Goal: Task Accomplishment & Management: Use online tool/utility

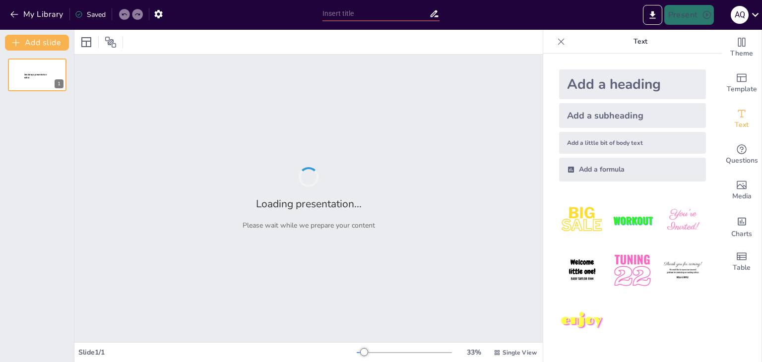
type input "Análisis de Sistemas Trifásicos: Rectificadores de Corriente Alterna a Continua"
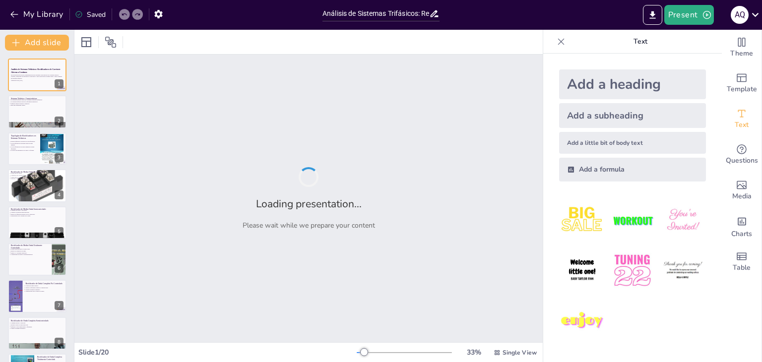
checkbox input "true"
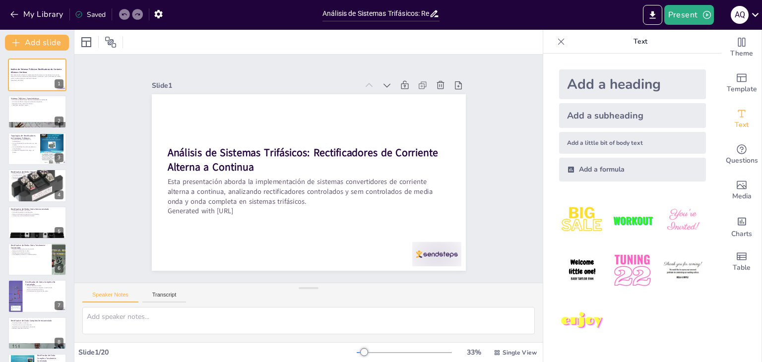
checkbox input "true"
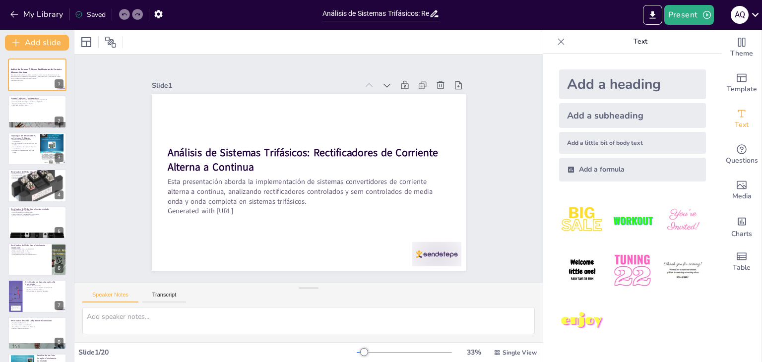
checkbox input "true"
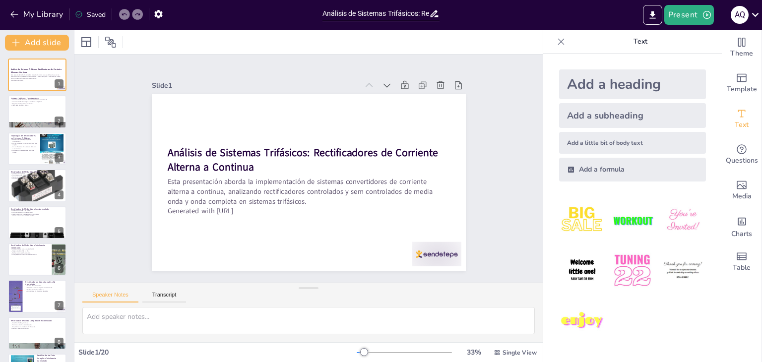
checkbox input "true"
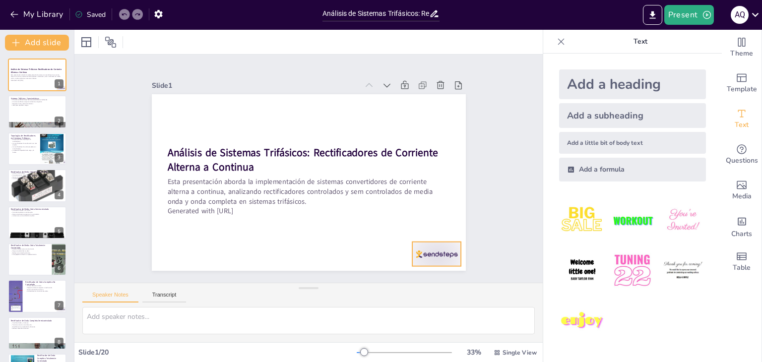
checkbox input "true"
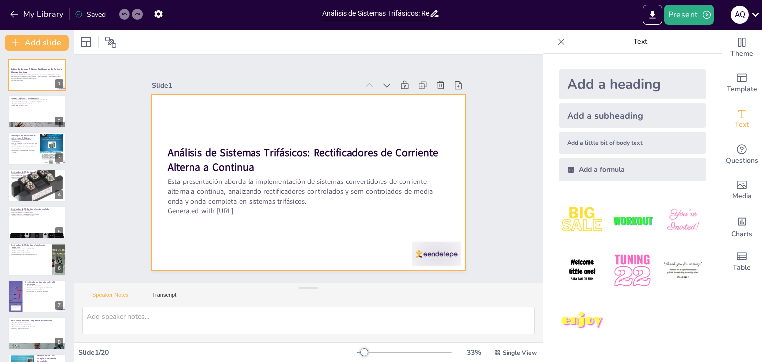
checkbox input "true"
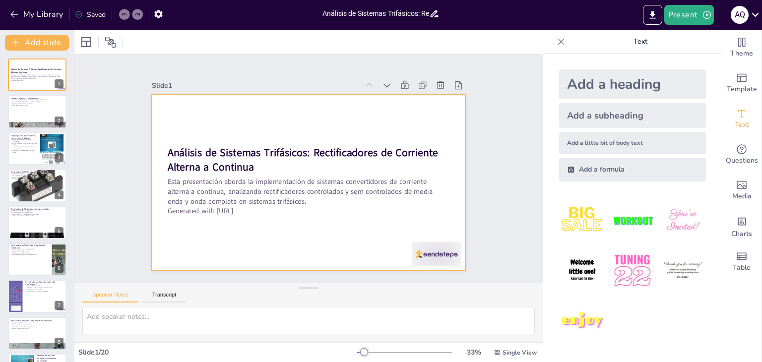
checkbox input "true"
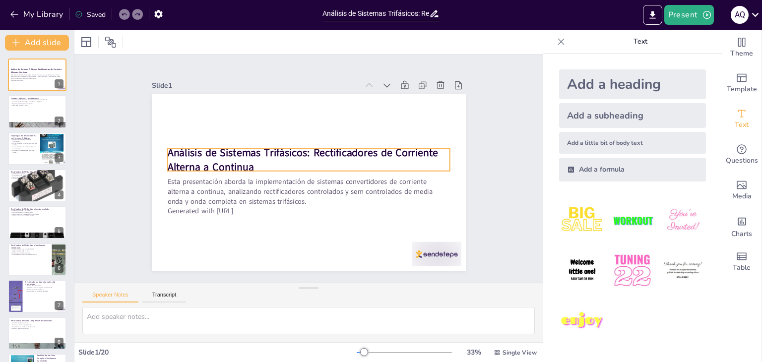
checkbox input "true"
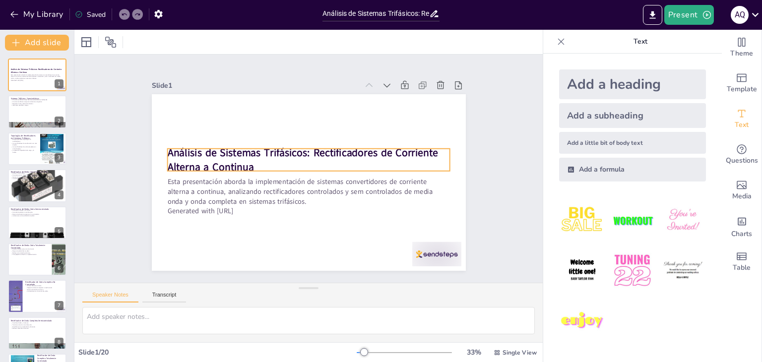
checkbox input "true"
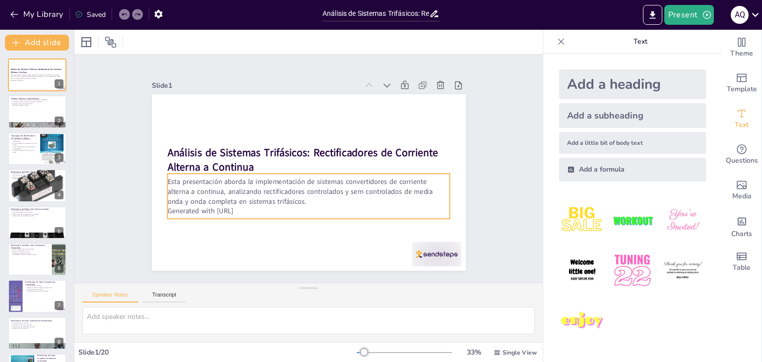
checkbox input "true"
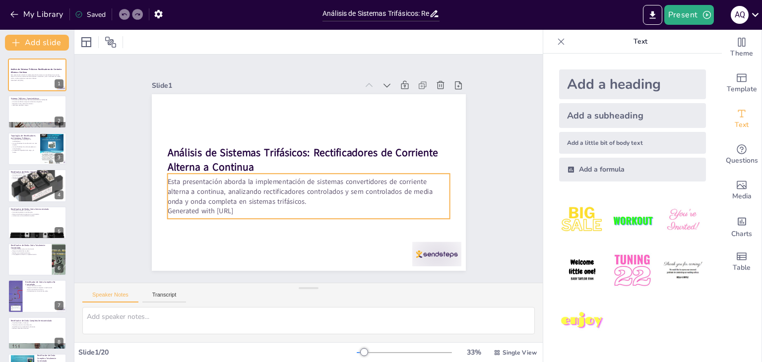
checkbox input "true"
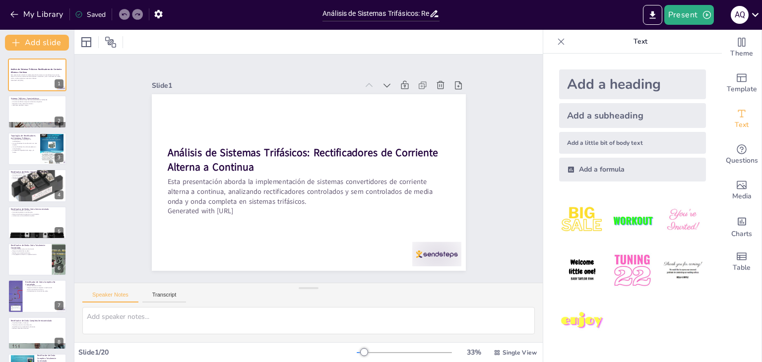
checkbox input "true"
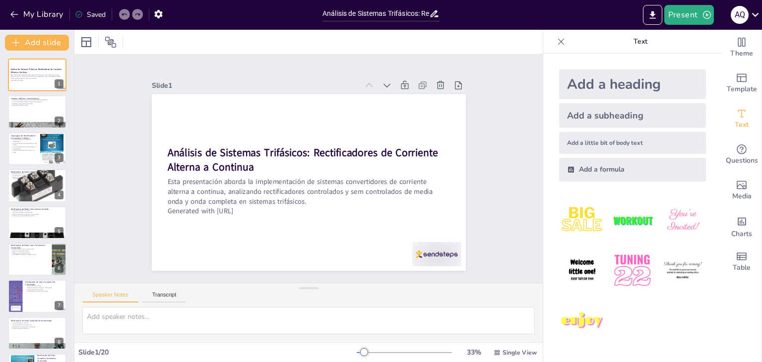
checkbox input "true"
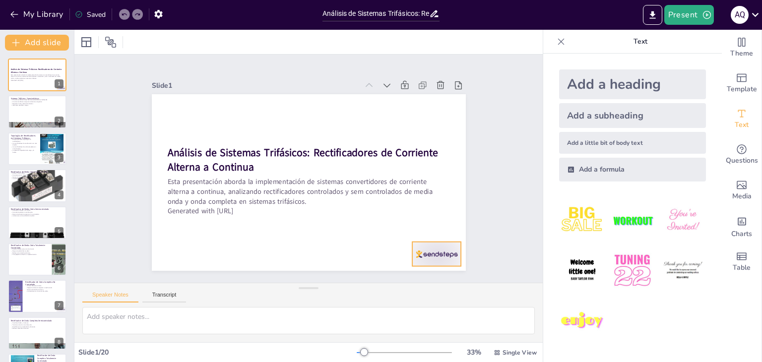
checkbox input "true"
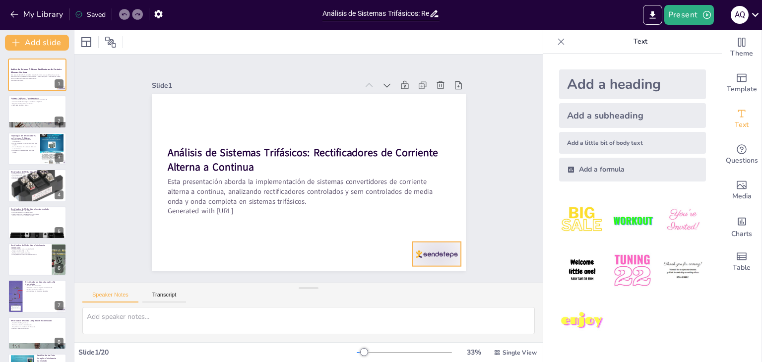
checkbox input "true"
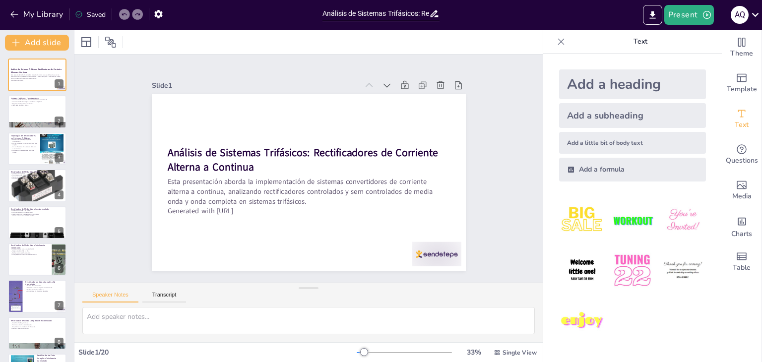
checkbox input "true"
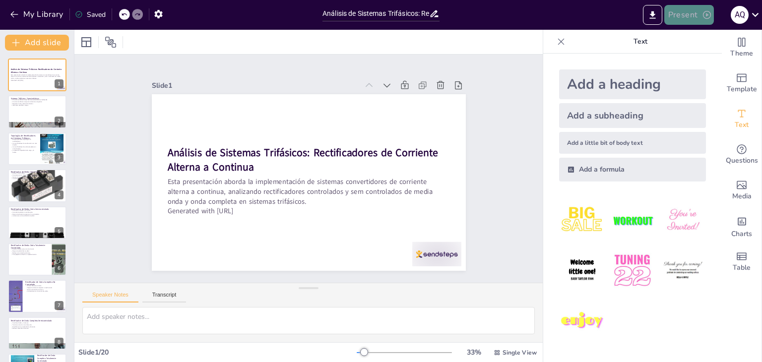
click at [682, 23] on button "Present" at bounding box center [689, 15] width 50 height 20
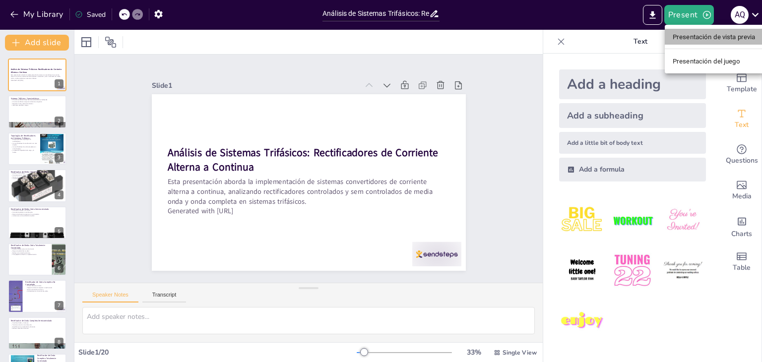
click at [738, 35] on font "Presentación de vista previa" at bounding box center [714, 36] width 83 height 7
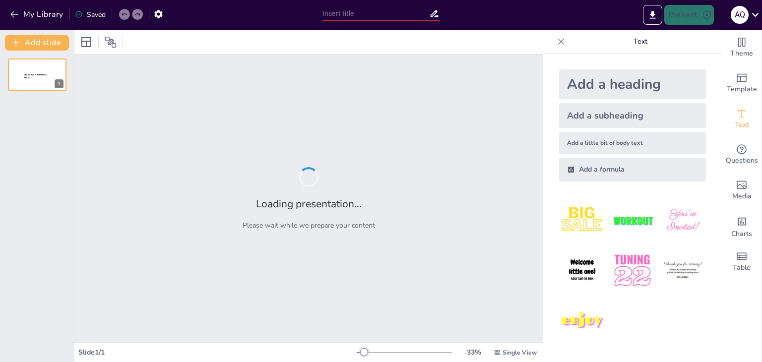
type input "Análisis de Sistemas Trifásicos: Rectificadores de Corriente Alterna a Continua"
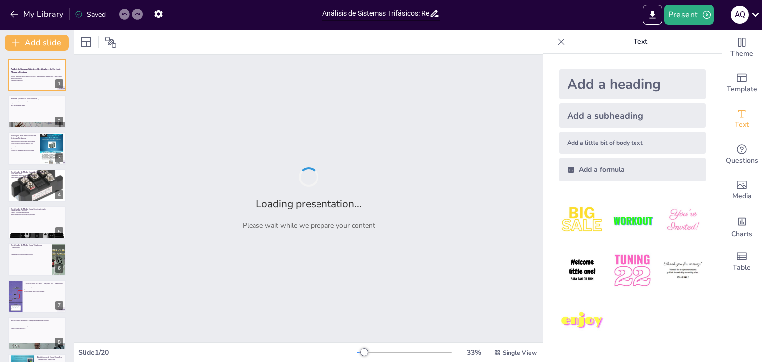
checkbox input "true"
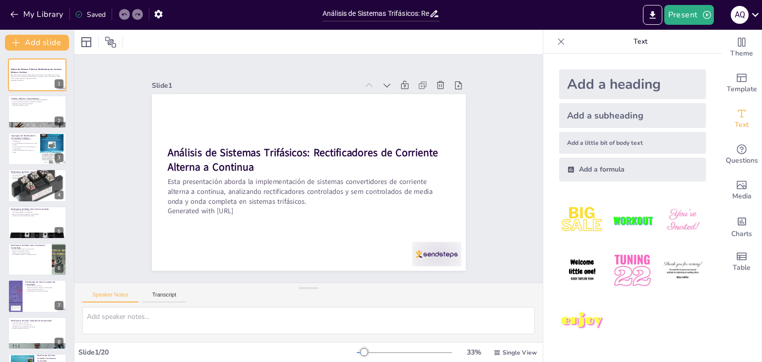
checkbox input "true"
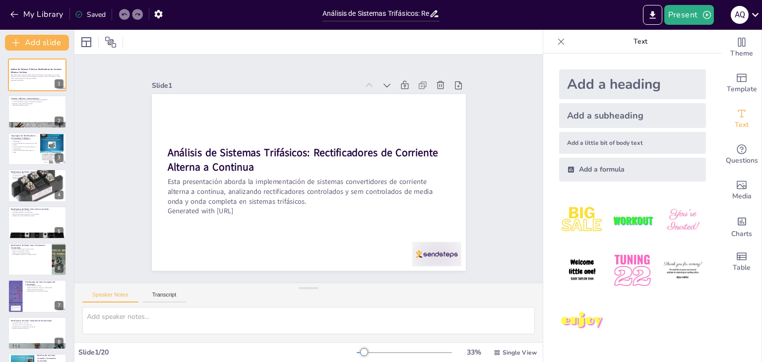
checkbox input "true"
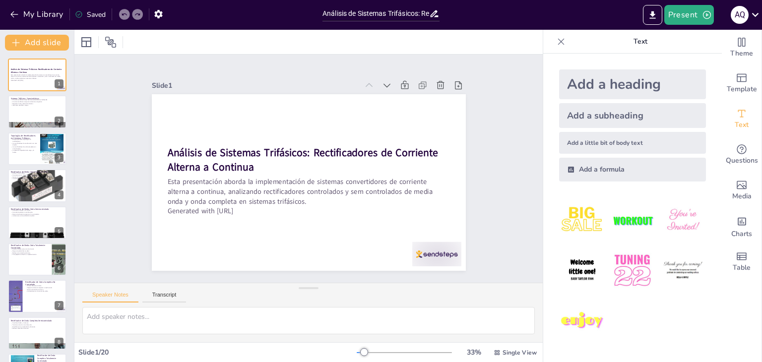
checkbox input "true"
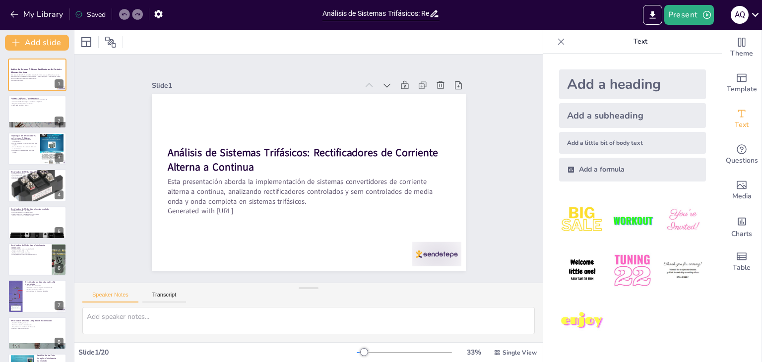
checkbox input "true"
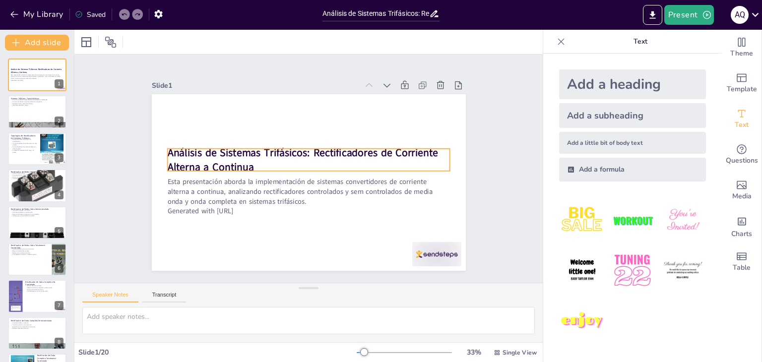
checkbox input "true"
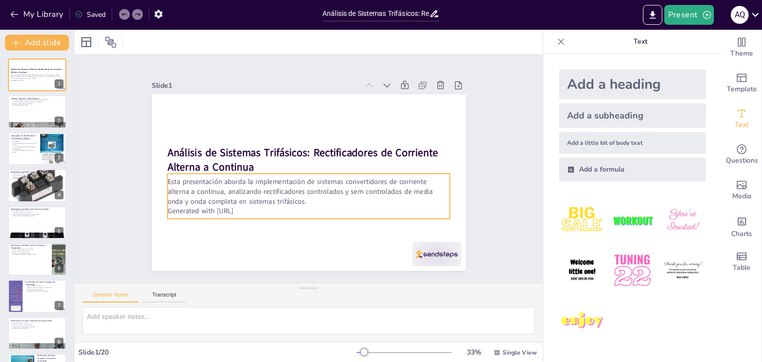
checkbox input "true"
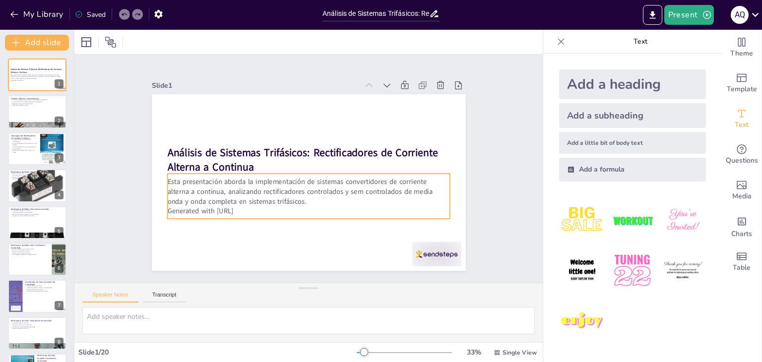
checkbox input "true"
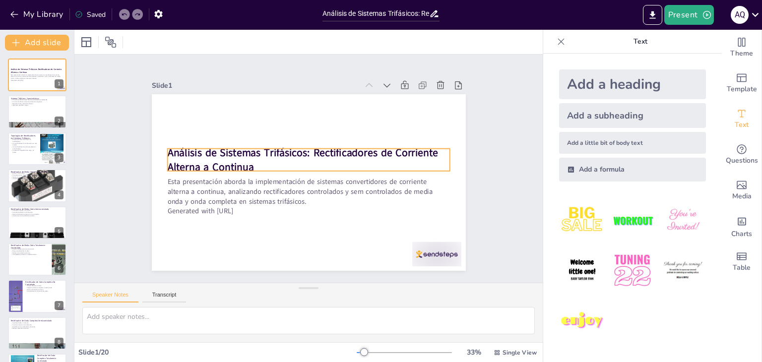
checkbox input "true"
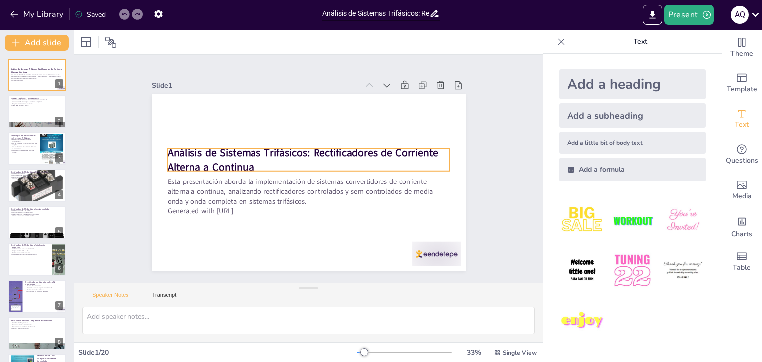
checkbox input "true"
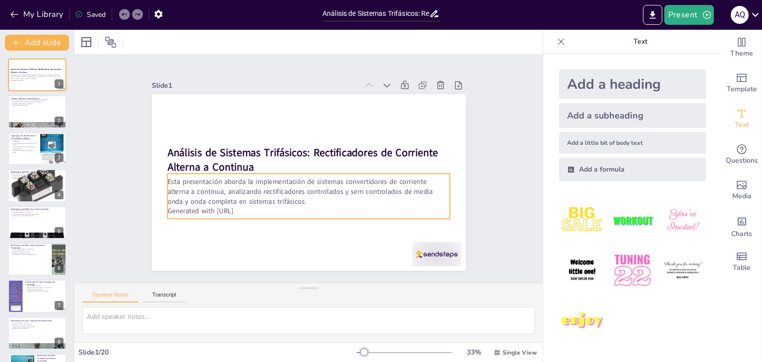
checkbox input "true"
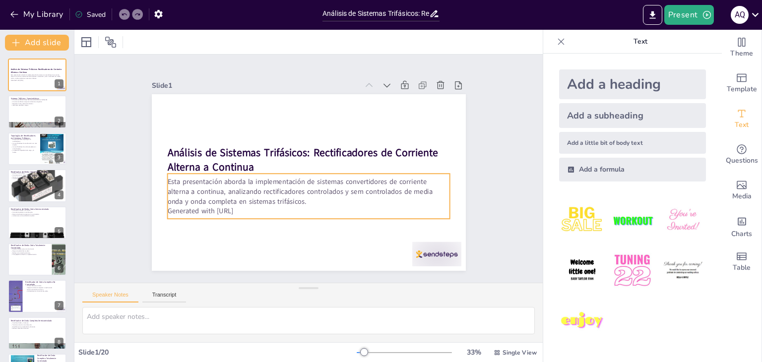
checkbox input "true"
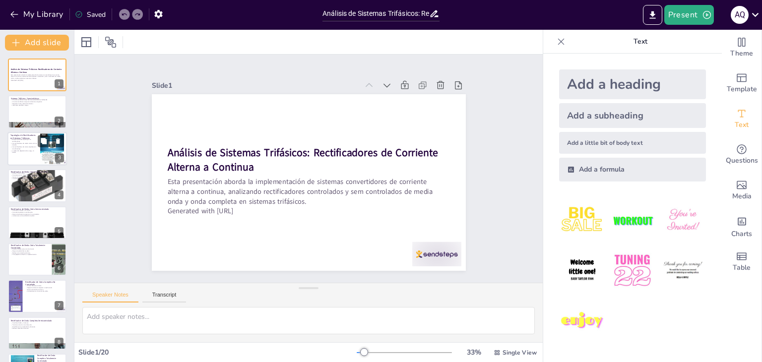
checkbox input "true"
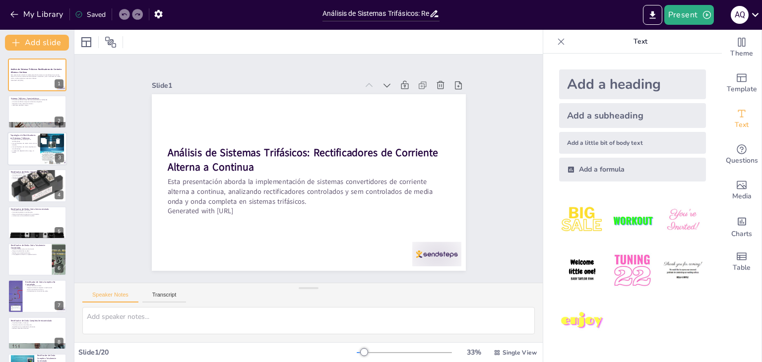
click at [44, 157] on div at bounding box center [52, 149] width 24 height 32
type textarea "La diversidad de topologías de rectificadores en sistemas trifásicos permite ad…"
checkbox input "true"
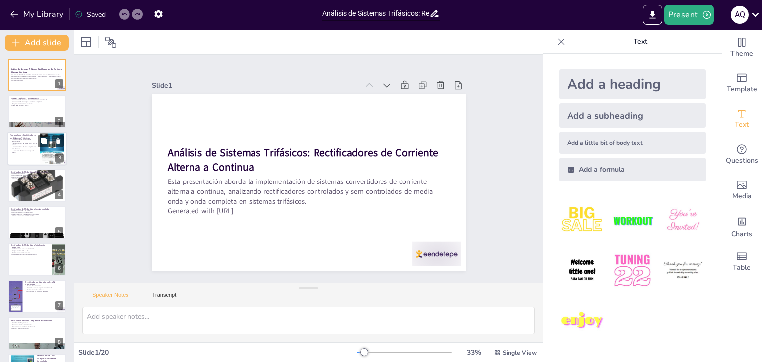
checkbox input "true"
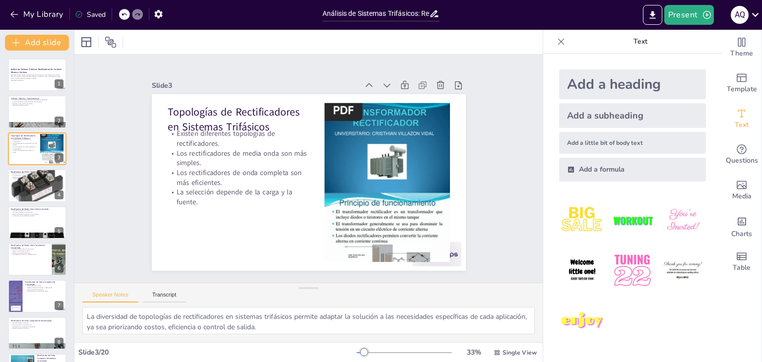
checkbox input "true"
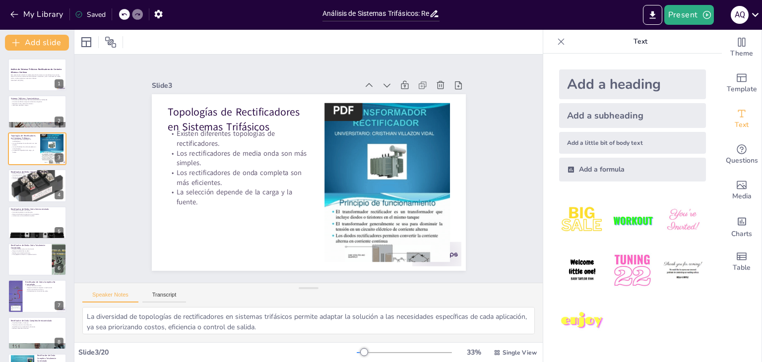
checkbox input "true"
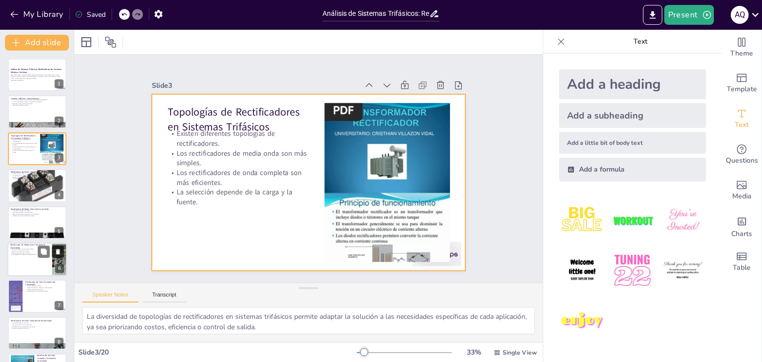
checkbox input "true"
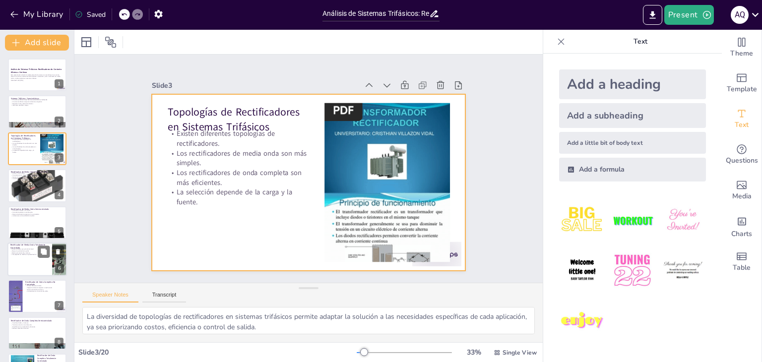
checkbox input "true"
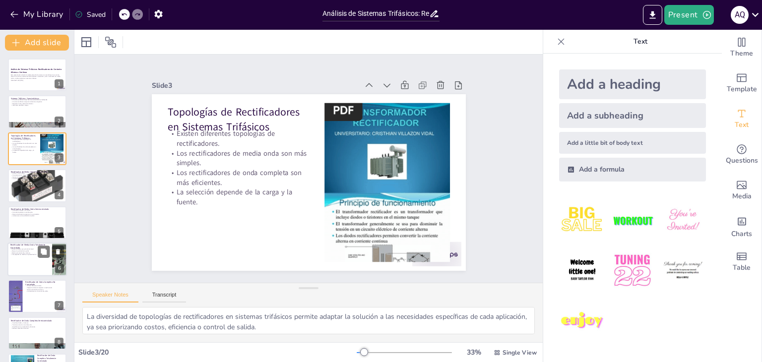
checkbox input "true"
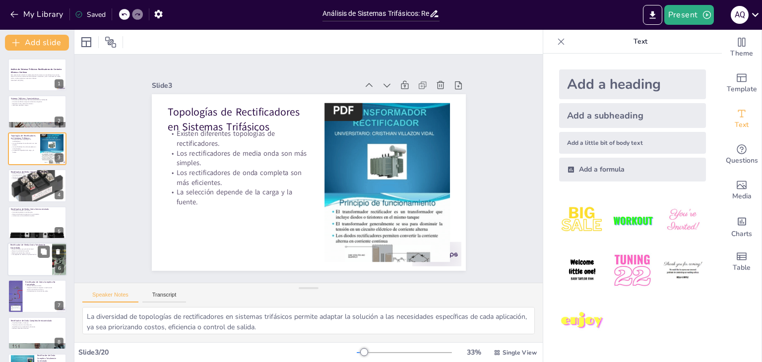
click at [14, 252] on p "Reduce el contenido armónico." at bounding box center [29, 253] width 39 height 2
type textarea "La utilización de tiristores en este tipo de rectificador permite un control to…"
checkbox input "true"
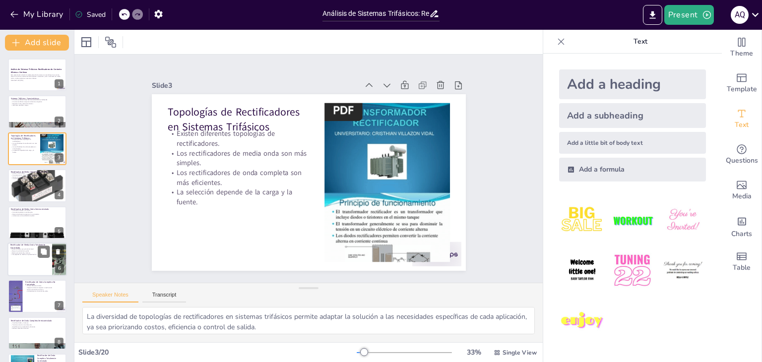
checkbox input "true"
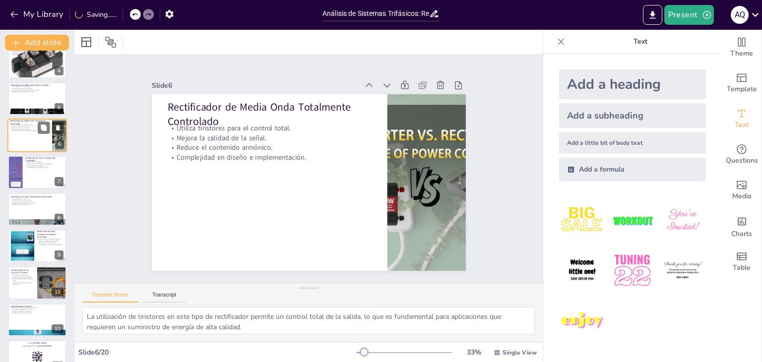
checkbox input "true"
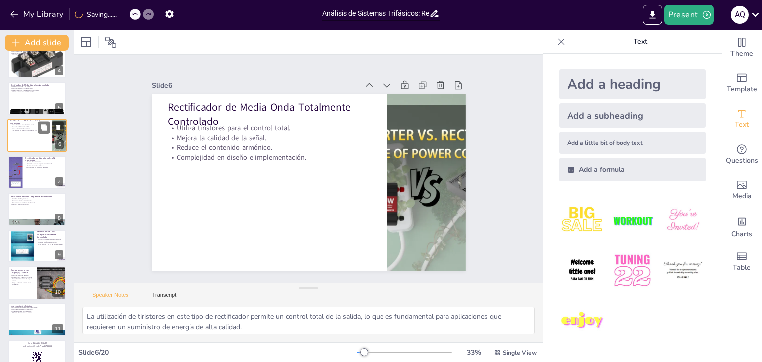
scroll to position [124, 0]
checkbox input "true"
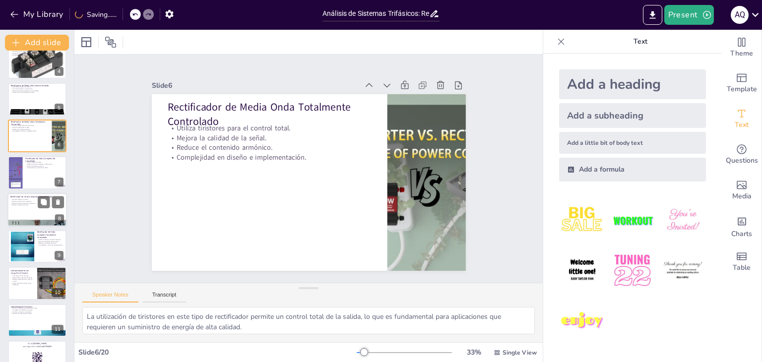
checkbox input "true"
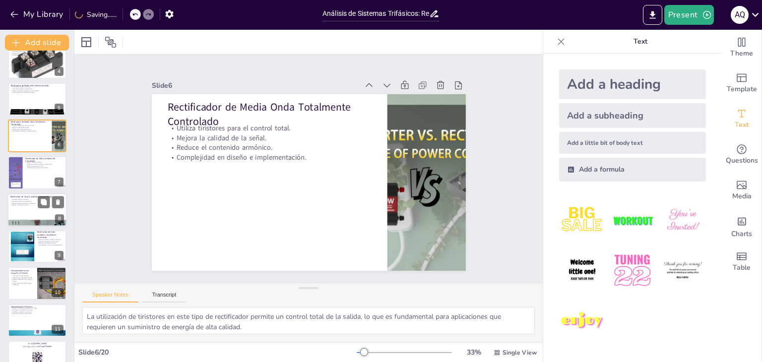
checkbox input "true"
click at [20, 209] on div at bounding box center [37, 210] width 60 height 34
type textarea "La combinación de diodos y tiristores en este tipo de rectificador permite un c…"
checkbox input "true"
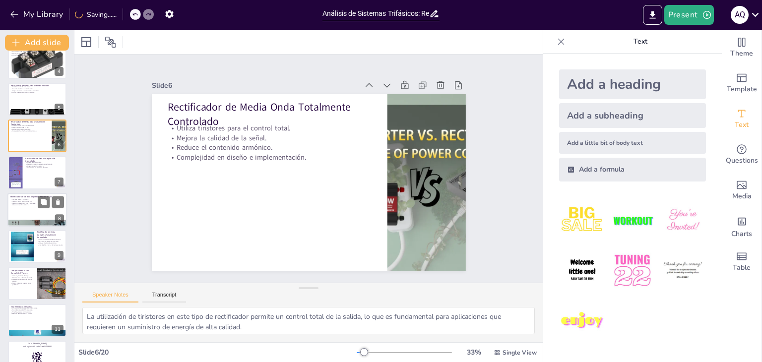
checkbox input "true"
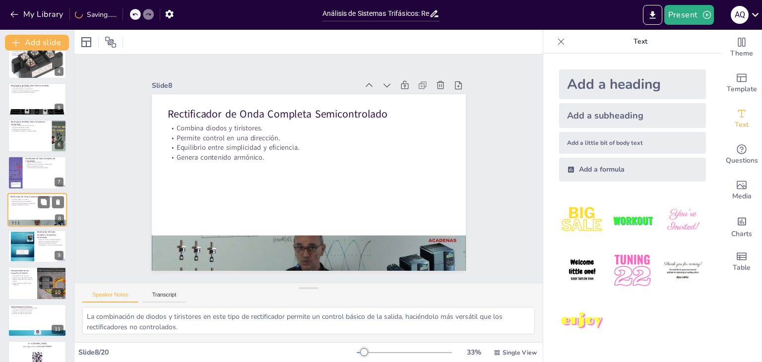
scroll to position [127, 0]
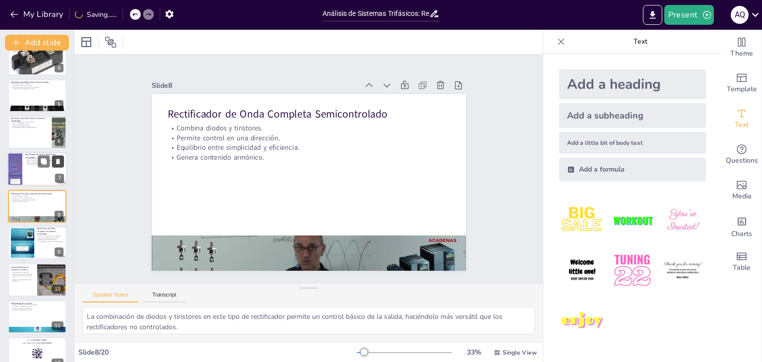
checkbox input "true"
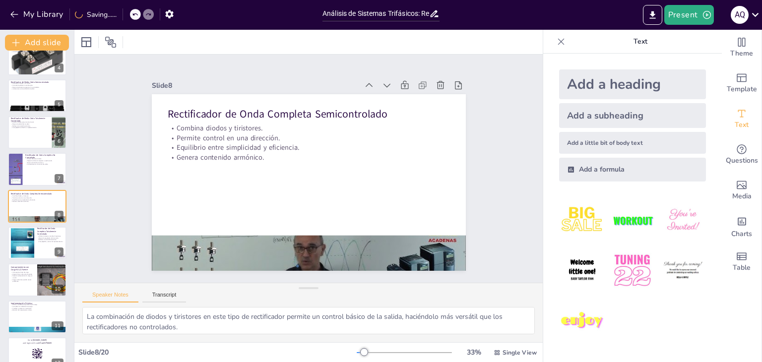
checkbox input "true"
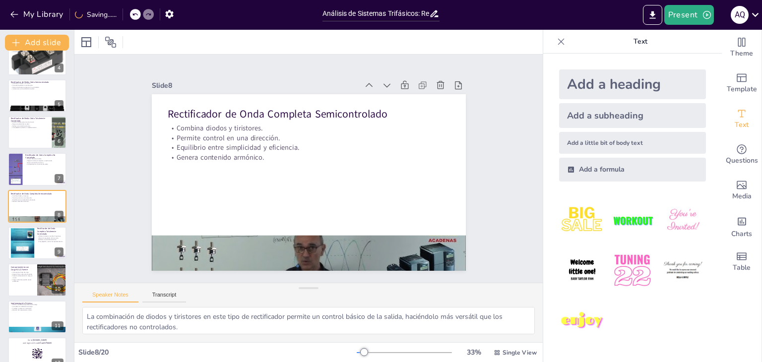
checkbox input "true"
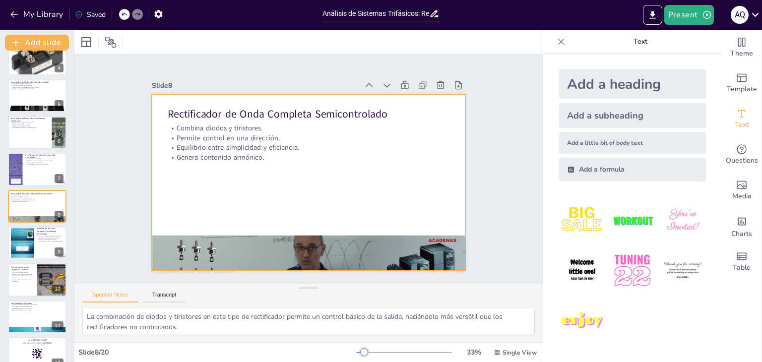
checkbox input "true"
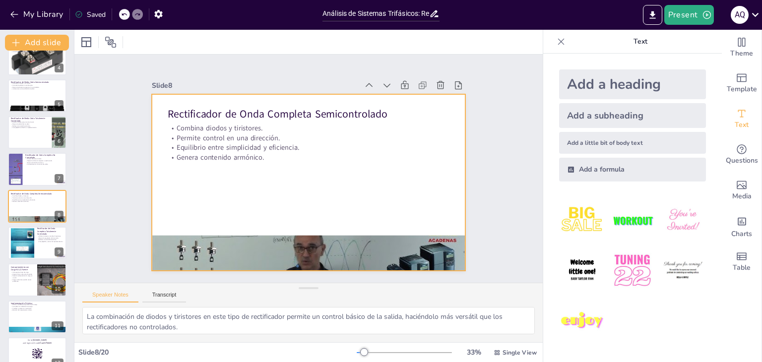
checkbox input "true"
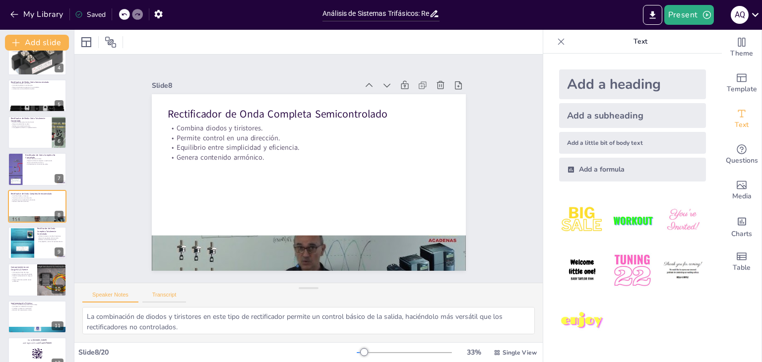
click at [160, 297] on button "Transcript" at bounding box center [164, 297] width 44 height 11
checkbox input "true"
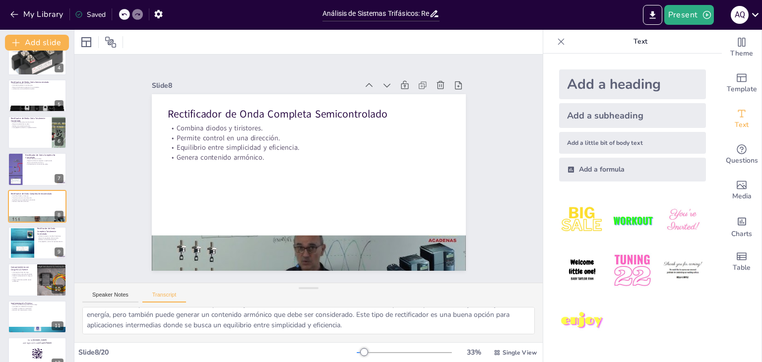
checkbox input "true"
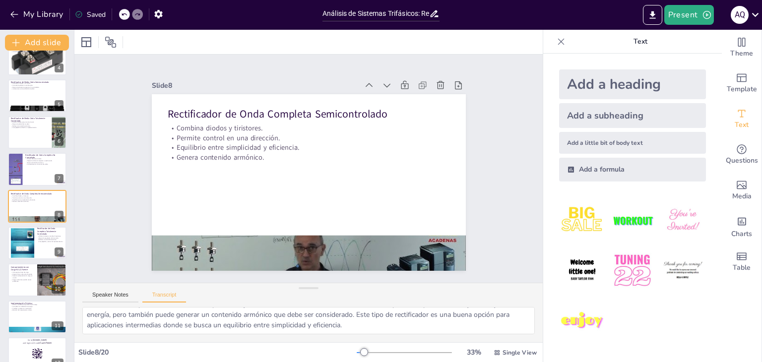
checkbox input "true"
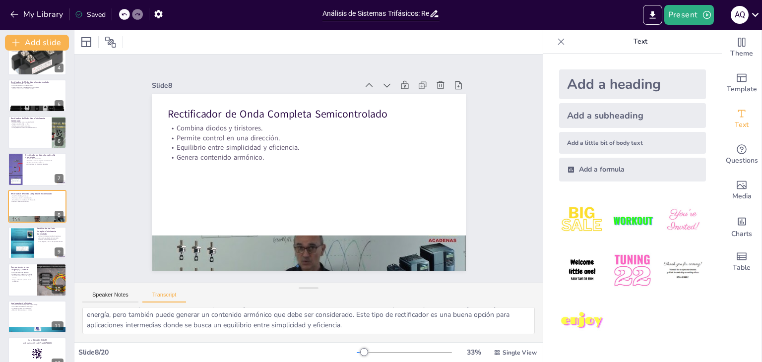
checkbox input "true"
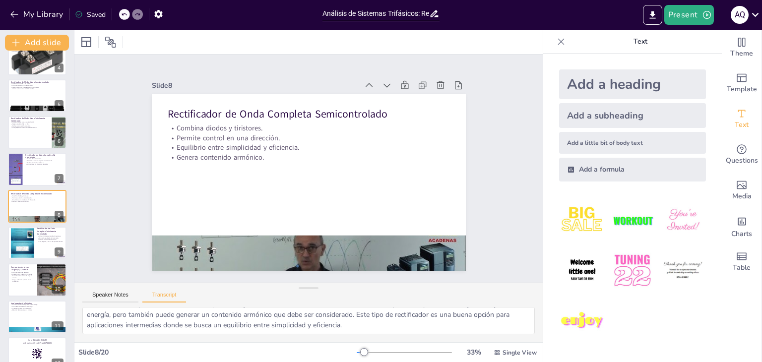
checkbox input "true"
click at [679, 14] on button "Present" at bounding box center [689, 15] width 50 height 20
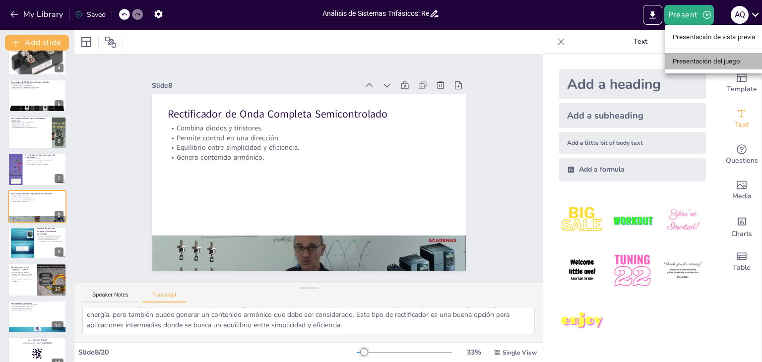
click at [684, 60] on font "Presentación del juego" at bounding box center [706, 61] width 67 height 7
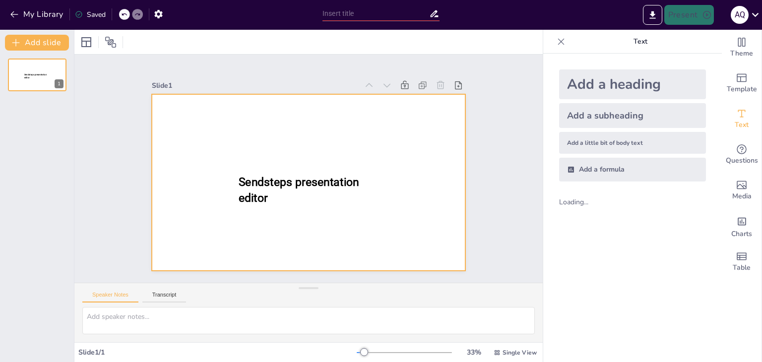
type input "Análisis de Sistemas Trifásicos: Rectificadores de Corriente Alterna a Continua"
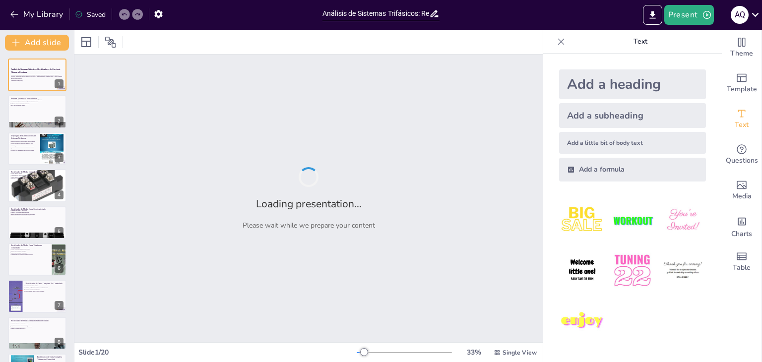
checkbox input "true"
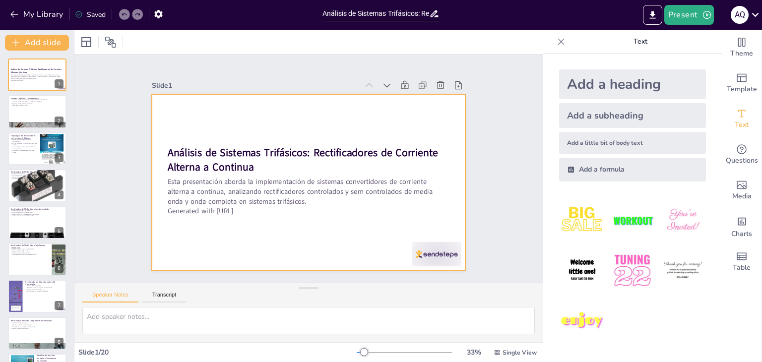
checkbox input "true"
